Goal: Transaction & Acquisition: Purchase product/service

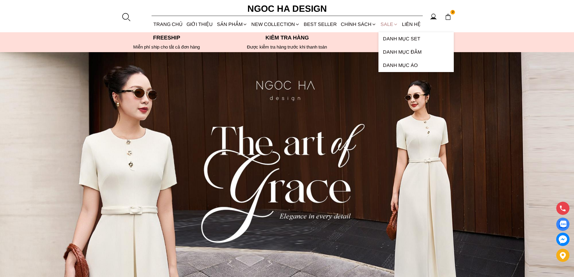
click at [389, 23] on link "SALE" at bounding box center [388, 24] width 21 height 16
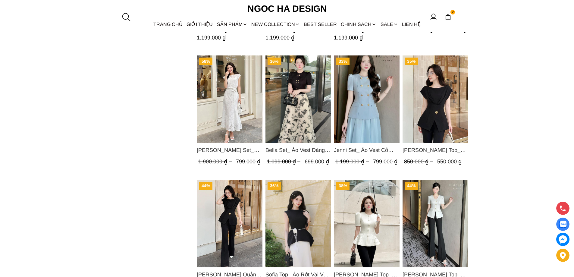
scroll to position [723, 0]
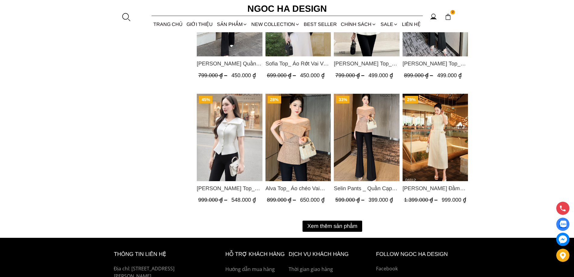
click at [331, 226] on button "Xem thêm sản phẩm" at bounding box center [333, 226] width 60 height 11
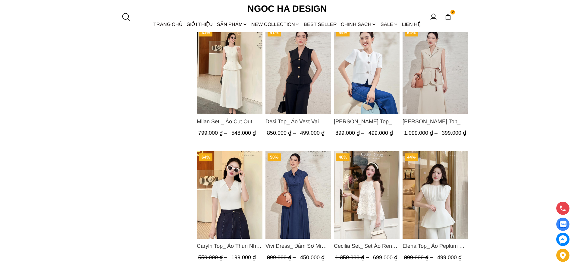
scroll to position [1431, 0]
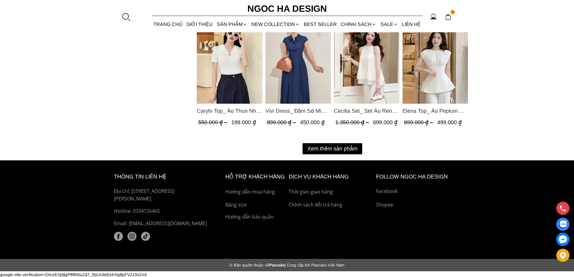
click at [358, 150] on button "Xem thêm sản phẩm" at bounding box center [333, 148] width 60 height 11
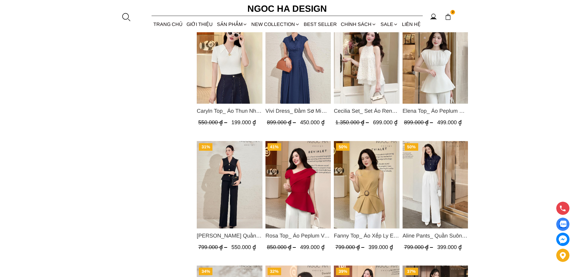
scroll to position [1370, 0]
